Goal: Information Seeking & Learning: Learn about a topic

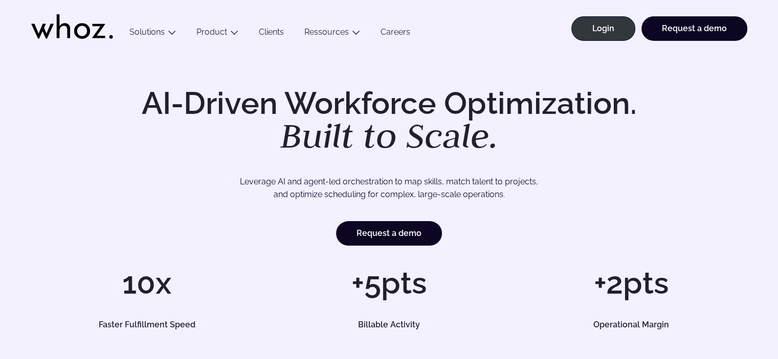
click at [6, 12] on header "Menu Solutions Industries IT Services Consulting Engineering Company size Large…" at bounding box center [389, 25] width 778 height 51
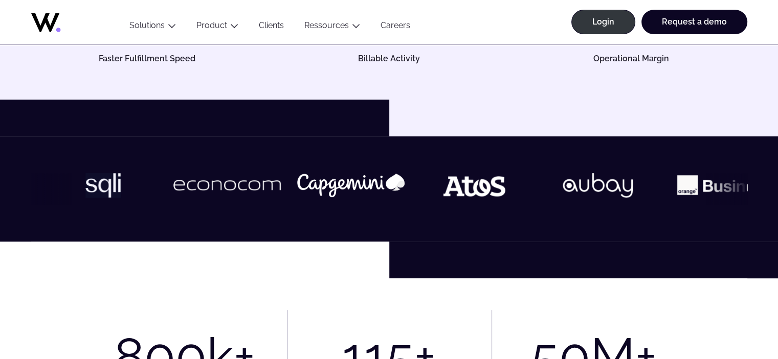
scroll to position [153, 0]
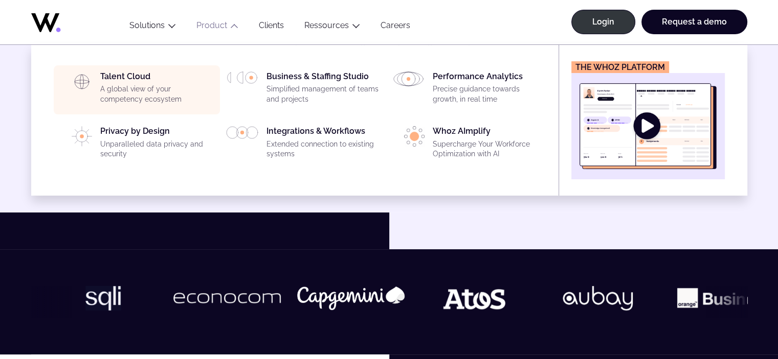
click at [151, 71] on li "Talent Cloud A global view of your competency ecosystem" at bounding box center [137, 89] width 166 height 49
click at [162, 94] on p "A global view of your competency ecosystem" at bounding box center [157, 94] width 114 height 20
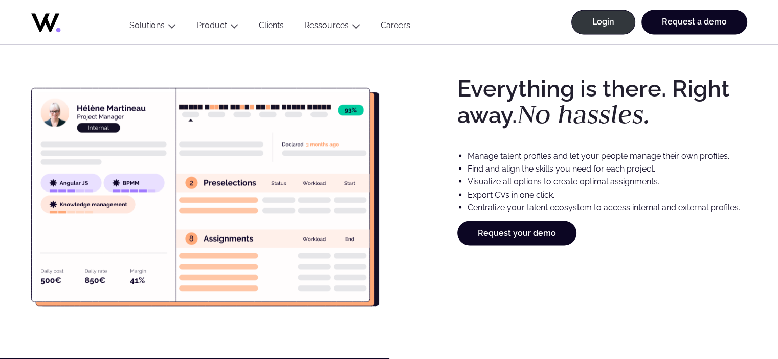
scroll to position [1790, 0]
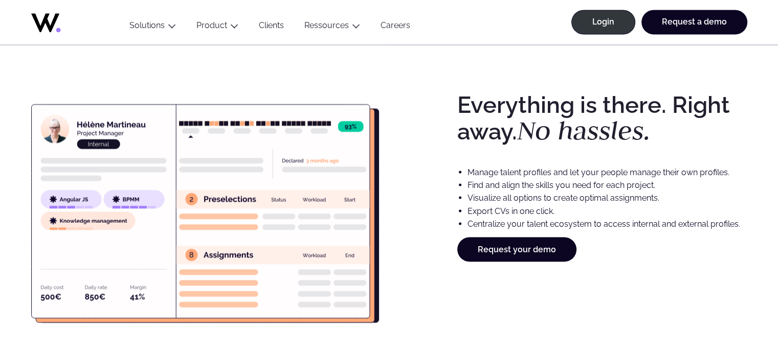
click at [155, 159] on image at bounding box center [205, 214] width 348 height 242
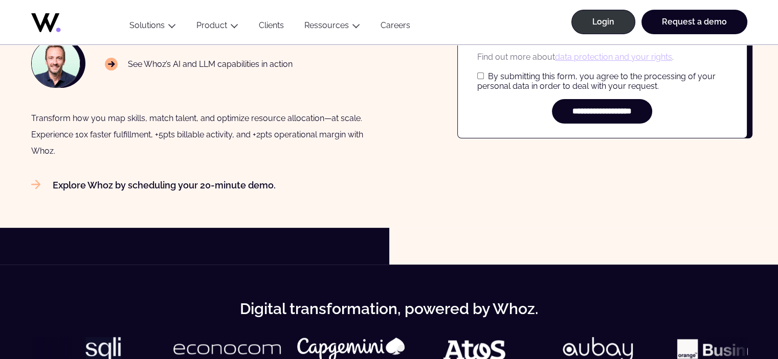
scroll to position [307, 0]
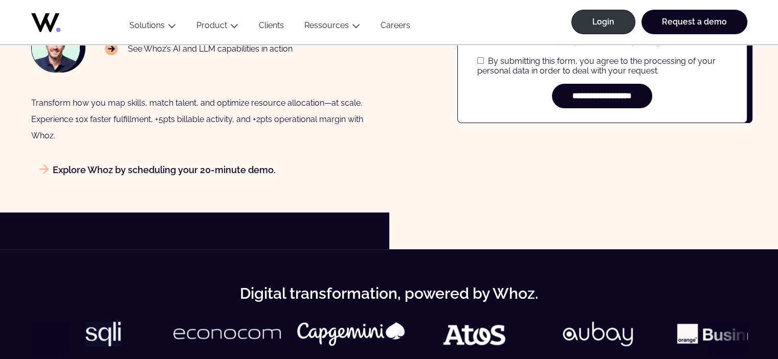
click at [66, 172] on link "Explore Whoz by scheduling your 20-minute demo." at bounding box center [153, 170] width 244 height 11
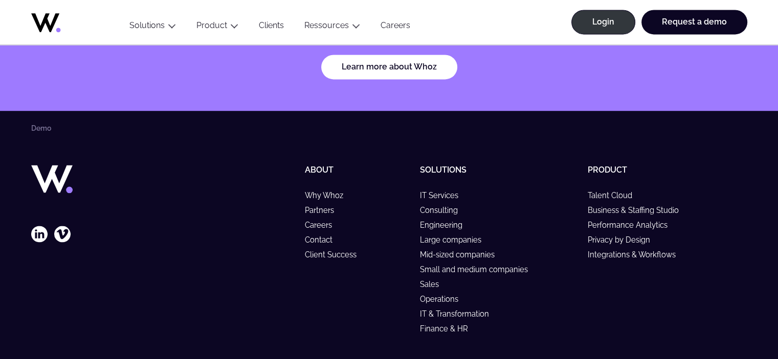
scroll to position [1579, 0]
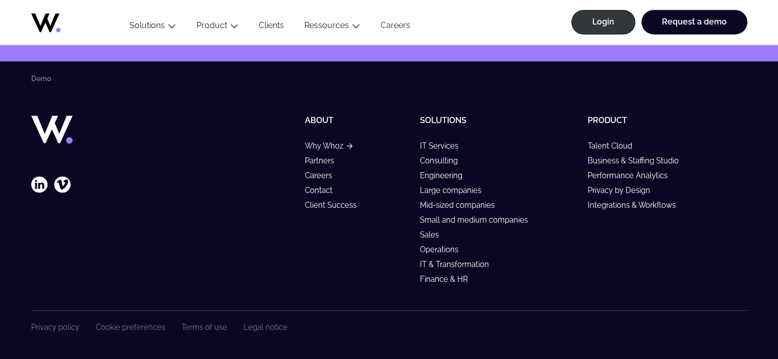
click at [319, 146] on link "Why Whoz" at bounding box center [328, 146] width 48 height 9
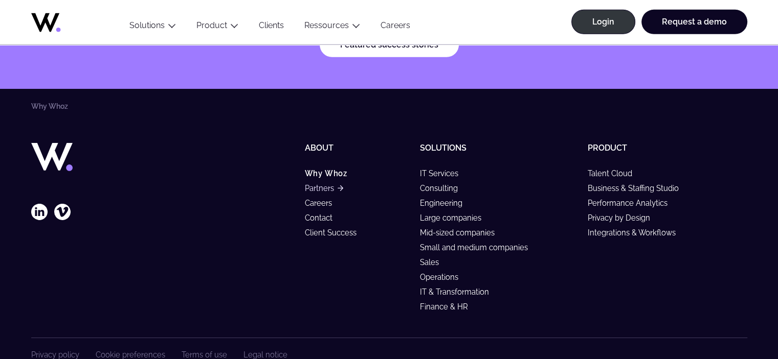
scroll to position [3267, 0]
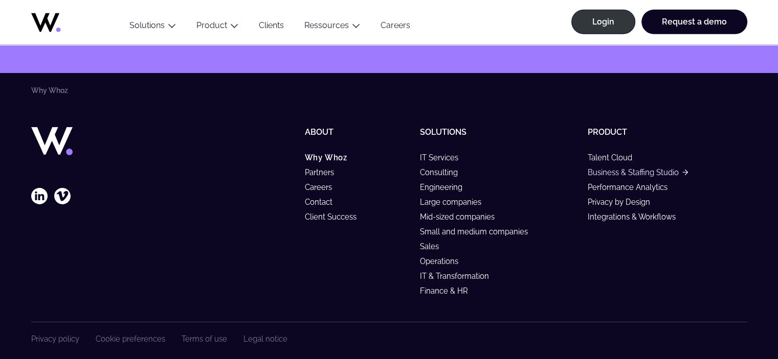
click at [648, 168] on link "Business & Staffing Studio" at bounding box center [637, 172] width 100 height 9
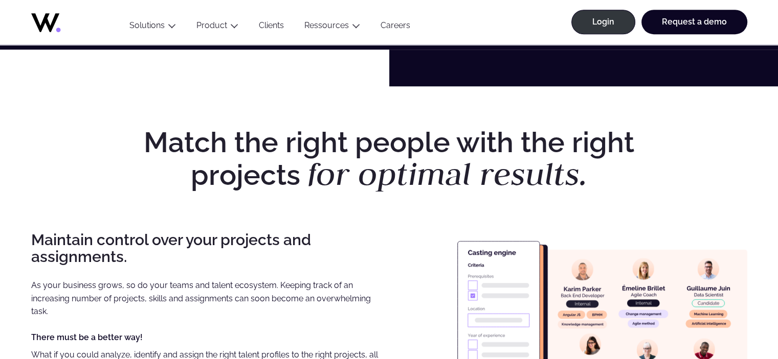
scroll to position [818, 0]
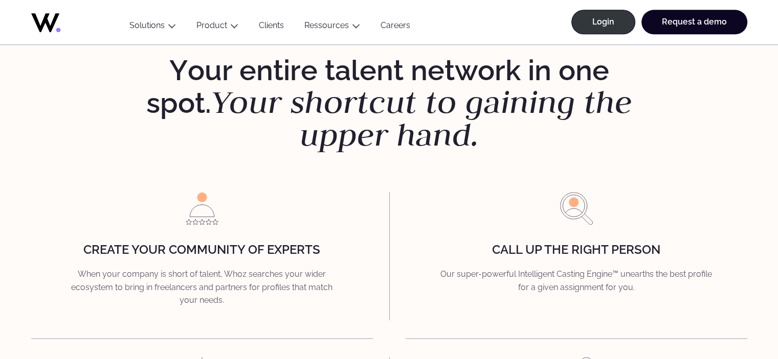
scroll to position [1329, 0]
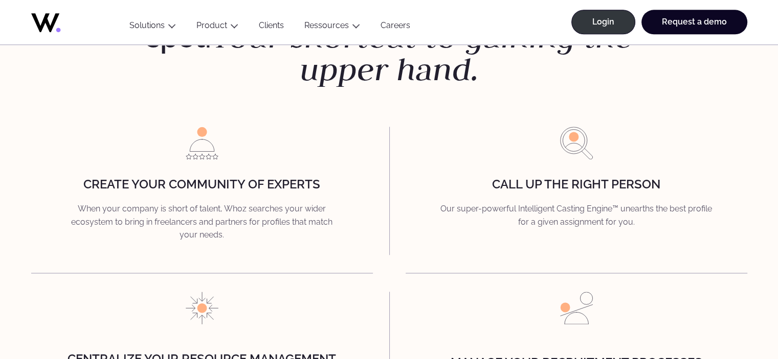
click at [20, 82] on div "Y our entire talent network in one spot. Your shortcut to gaining the upper han…" at bounding box center [388, 211] width 737 height 443
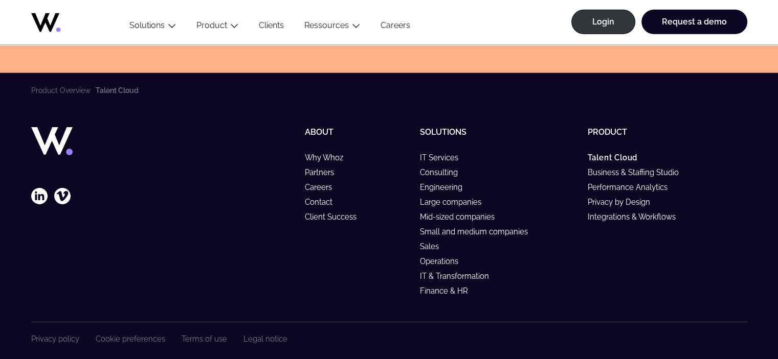
scroll to position [3285, 0]
click at [41, 188] on icon at bounding box center [39, 196] width 16 height 16
click at [618, 153] on link "Talent Cloud" at bounding box center [616, 157] width 59 height 9
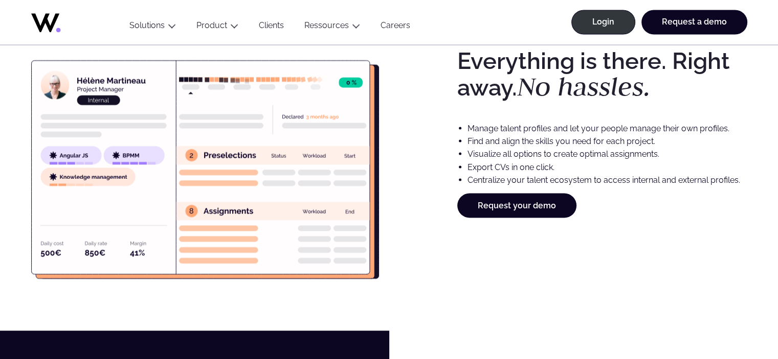
scroll to position [1790, 0]
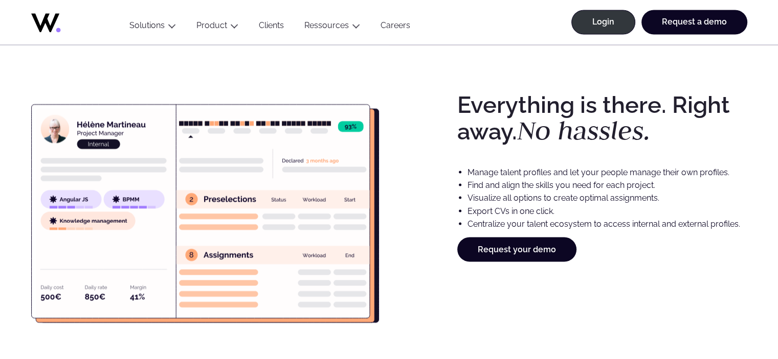
click at [107, 204] on icon at bounding box center [133, 199] width 61 height 18
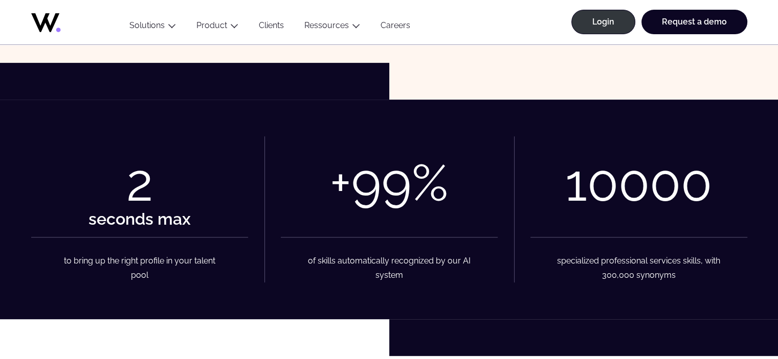
scroll to position [0, 0]
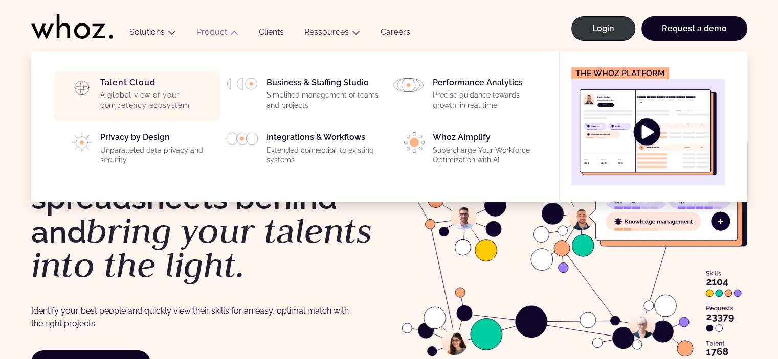
click at [145, 79] on div "Talent Cloud A global view of your competency ecosystem" at bounding box center [157, 96] width 114 height 37
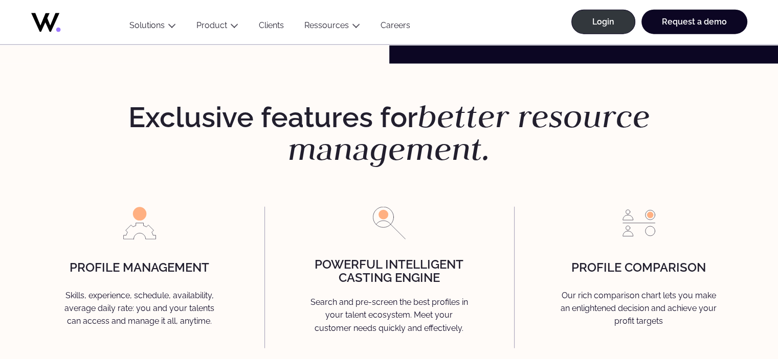
scroll to position [2608, 0]
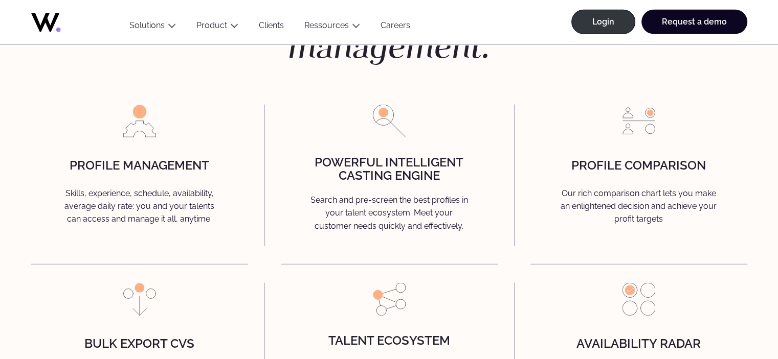
click at [630, 187] on p "Our rich comparison chart lets you make an enlightened decision and achieve you…" at bounding box center [638, 208] width 195 height 42
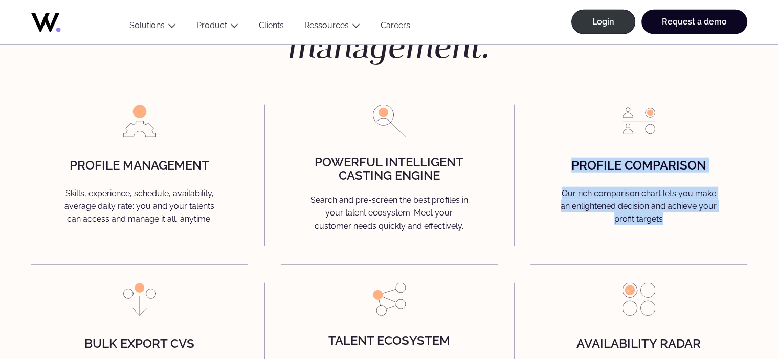
drag, startPoint x: 574, startPoint y: 153, endPoint x: 698, endPoint y: 210, distance: 137.3
click at [698, 210] on div "Profile Comparison Our rich comparison chart lets you make an enlightened decis…" at bounding box center [638, 176] width 217 height 142
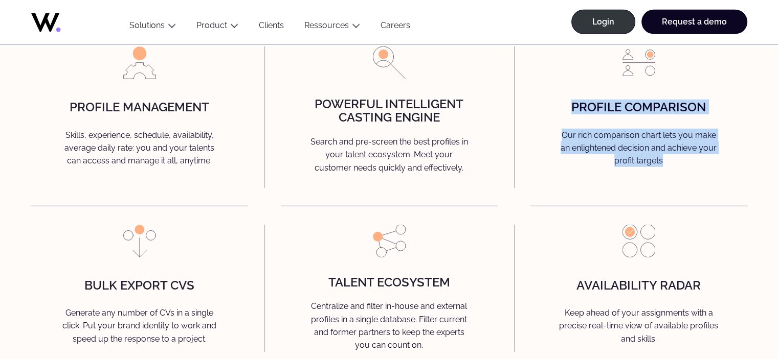
scroll to position [2556, 0]
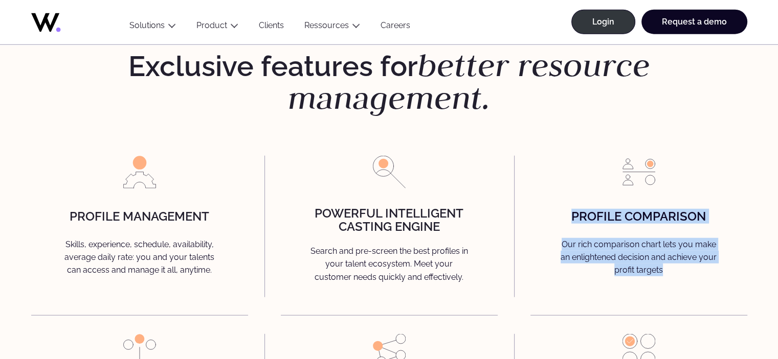
click at [637, 210] on h4 "Profile Comparison" at bounding box center [638, 218] width 134 height 17
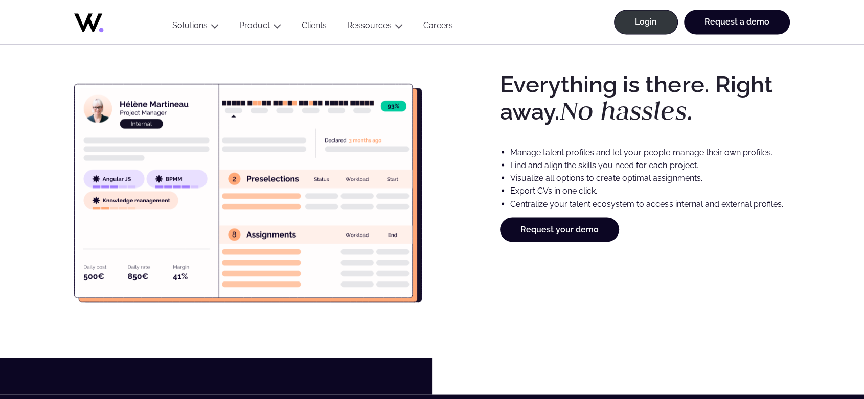
scroll to position [1842, 0]
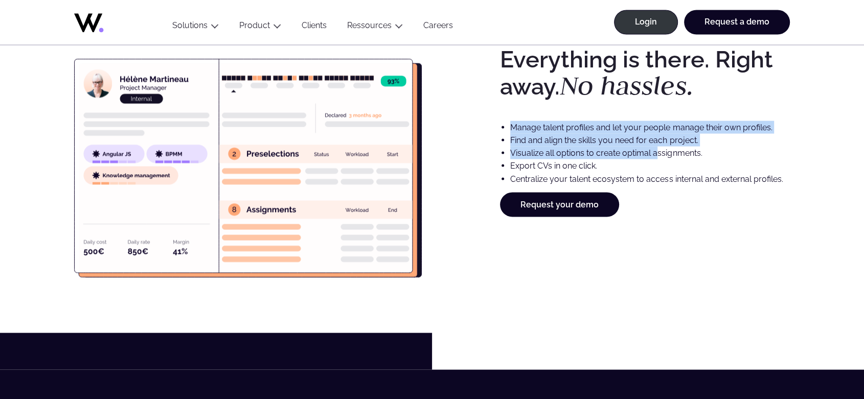
drag, startPoint x: 507, startPoint y: 127, endPoint x: 658, endPoint y: 154, distance: 153.8
click at [658, 154] on ul "Manage talent profiles and let your people manage their own profiles. Find and …" at bounding box center [645, 153] width 290 height 64
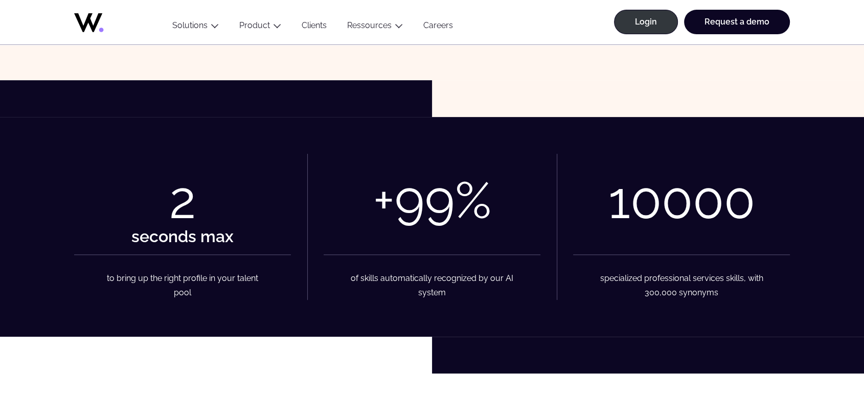
scroll to position [0, 0]
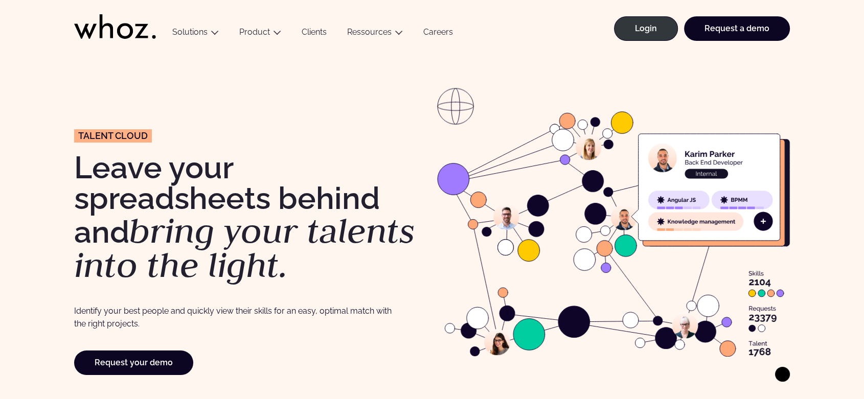
click at [506, 35] on div "Menu Solutions Industries IT Services Consulting Engineering Company size Large…" at bounding box center [476, 25] width 628 height 51
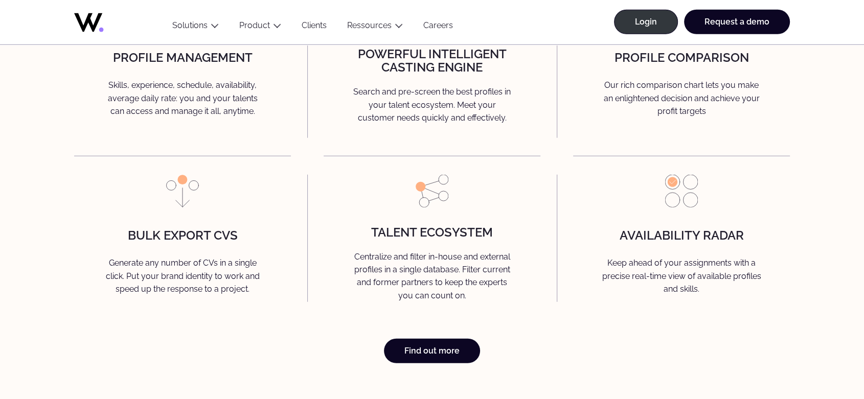
scroll to position [2954, 0]
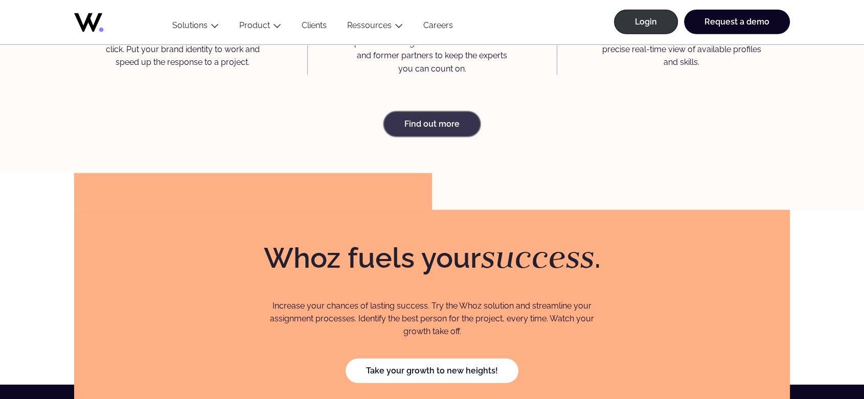
click at [433, 112] on link "Find out more" at bounding box center [432, 124] width 96 height 25
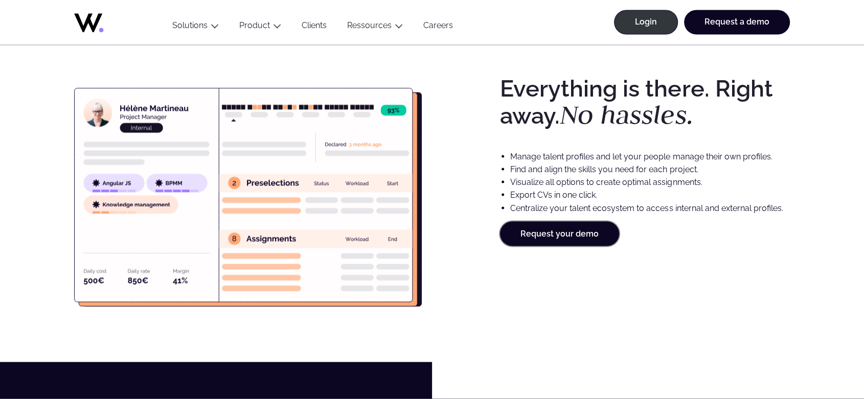
scroll to position [1874, 0]
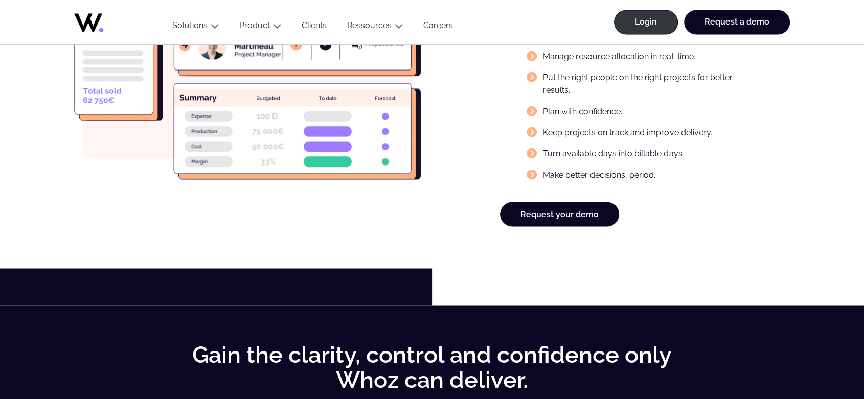
scroll to position [1591, 0]
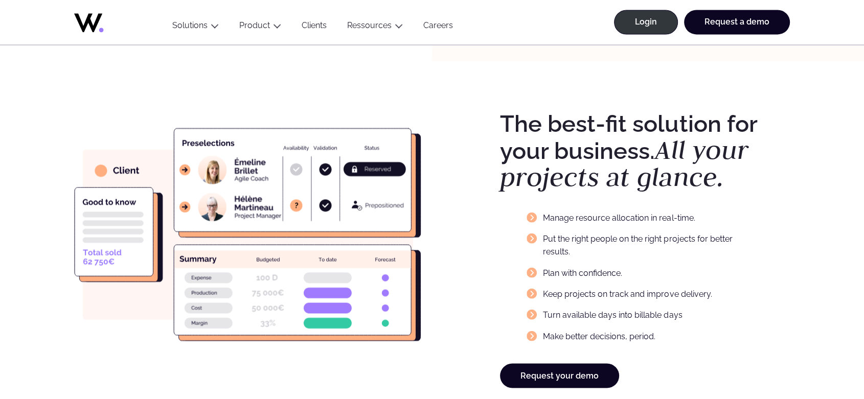
click at [95, 18] on icon at bounding box center [115, 20] width 82 height 25
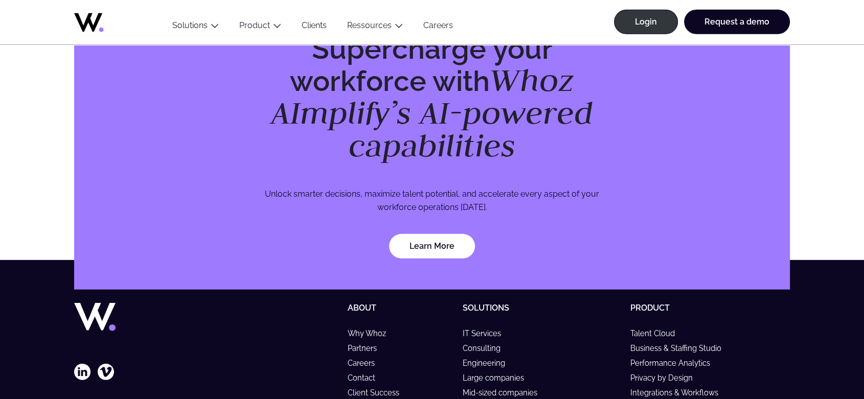
scroll to position [3054, 0]
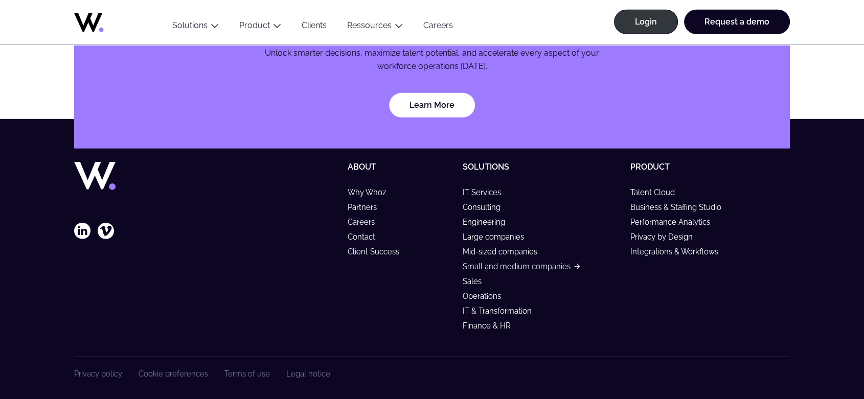
click at [489, 262] on link "Small and medium companies" at bounding box center [521, 266] width 117 height 9
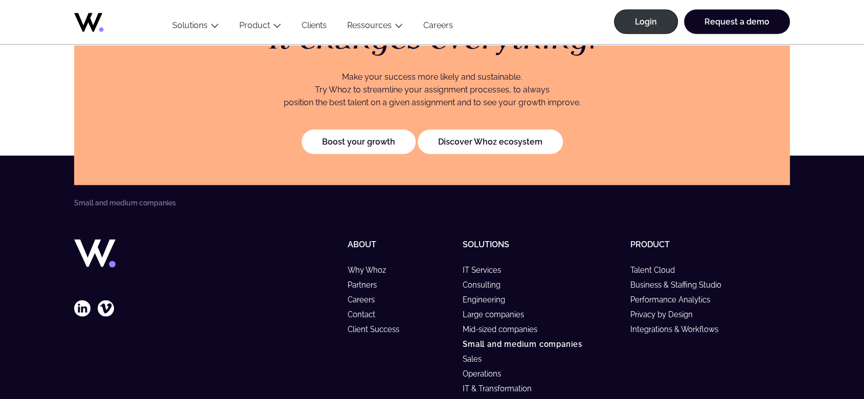
scroll to position [1647, 0]
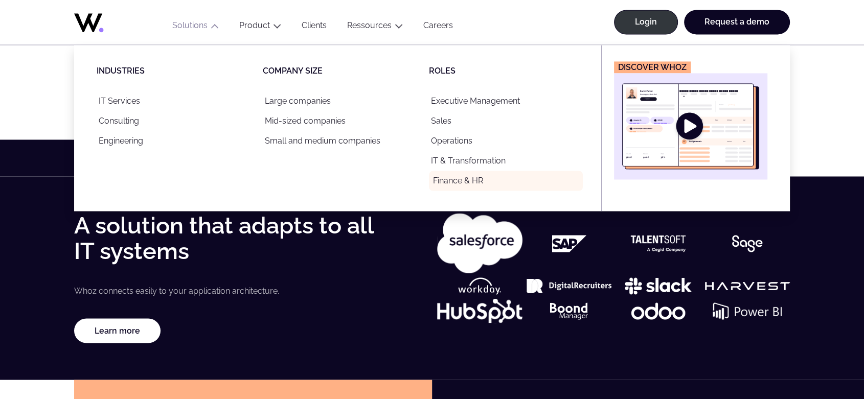
click at [472, 178] on link "Finance & HR" at bounding box center [506, 181] width 154 height 20
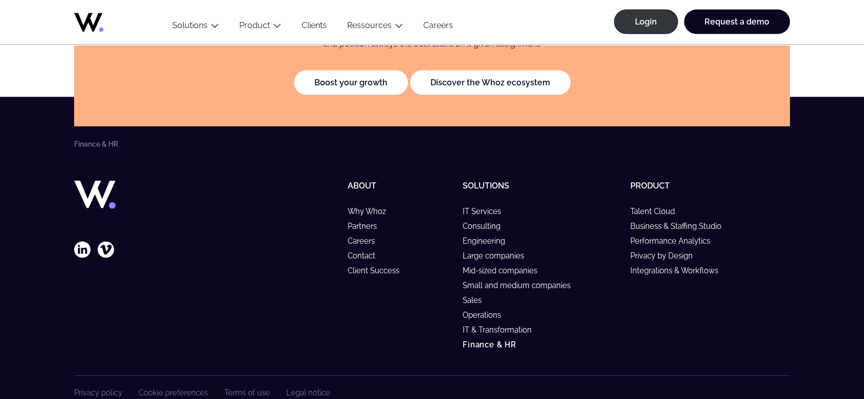
scroll to position [2166, 0]
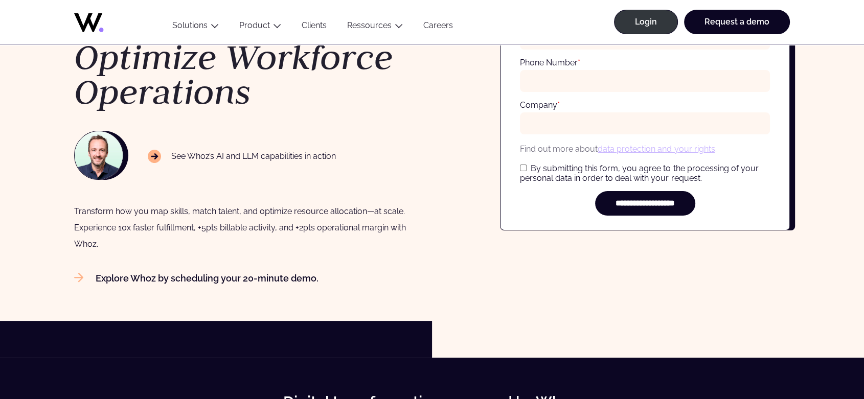
scroll to position [227, 0]
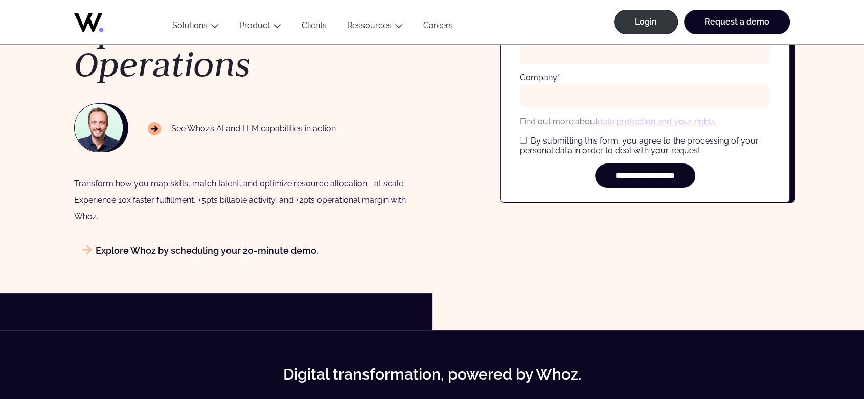
click at [84, 248] on icon at bounding box center [86, 249] width 9 height 9
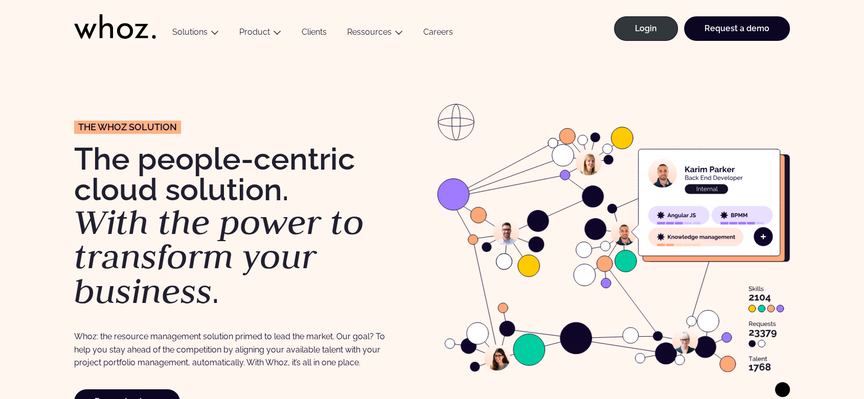
drag, startPoint x: 11, startPoint y: 287, endPoint x: 353, endPoint y: 80, distance: 399.7
click at [353, 80] on div "The Whoz solution The people-centric cloud solution. With the power to transfor…" at bounding box center [432, 251] width 864 height 400
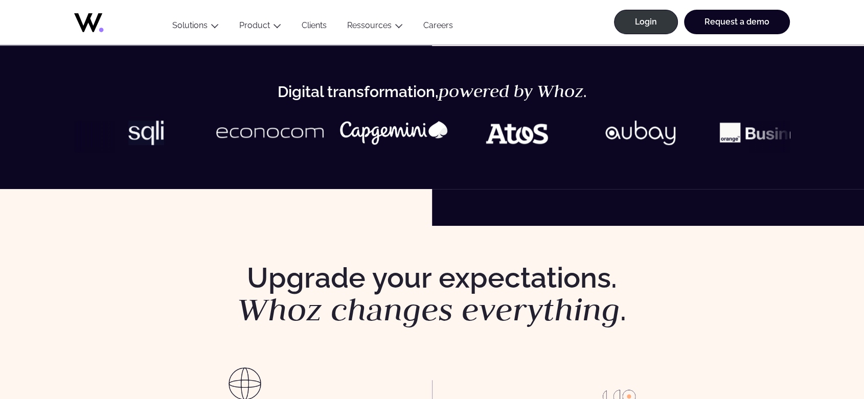
scroll to position [454, 0]
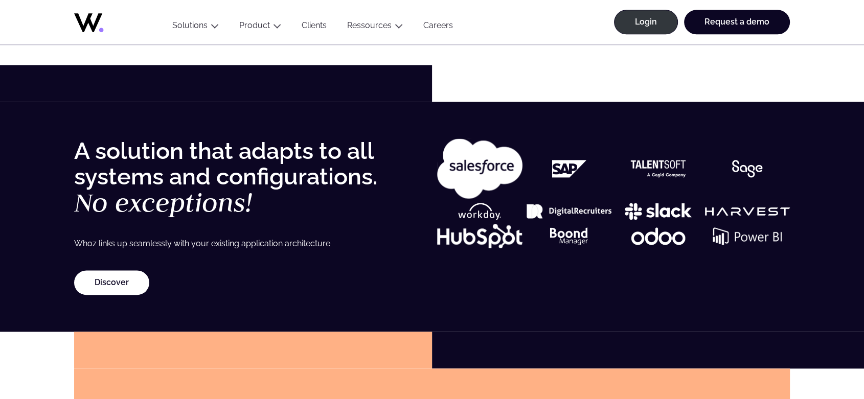
scroll to position [1420, 0]
